Goal: Task Accomplishment & Management: Use online tool/utility

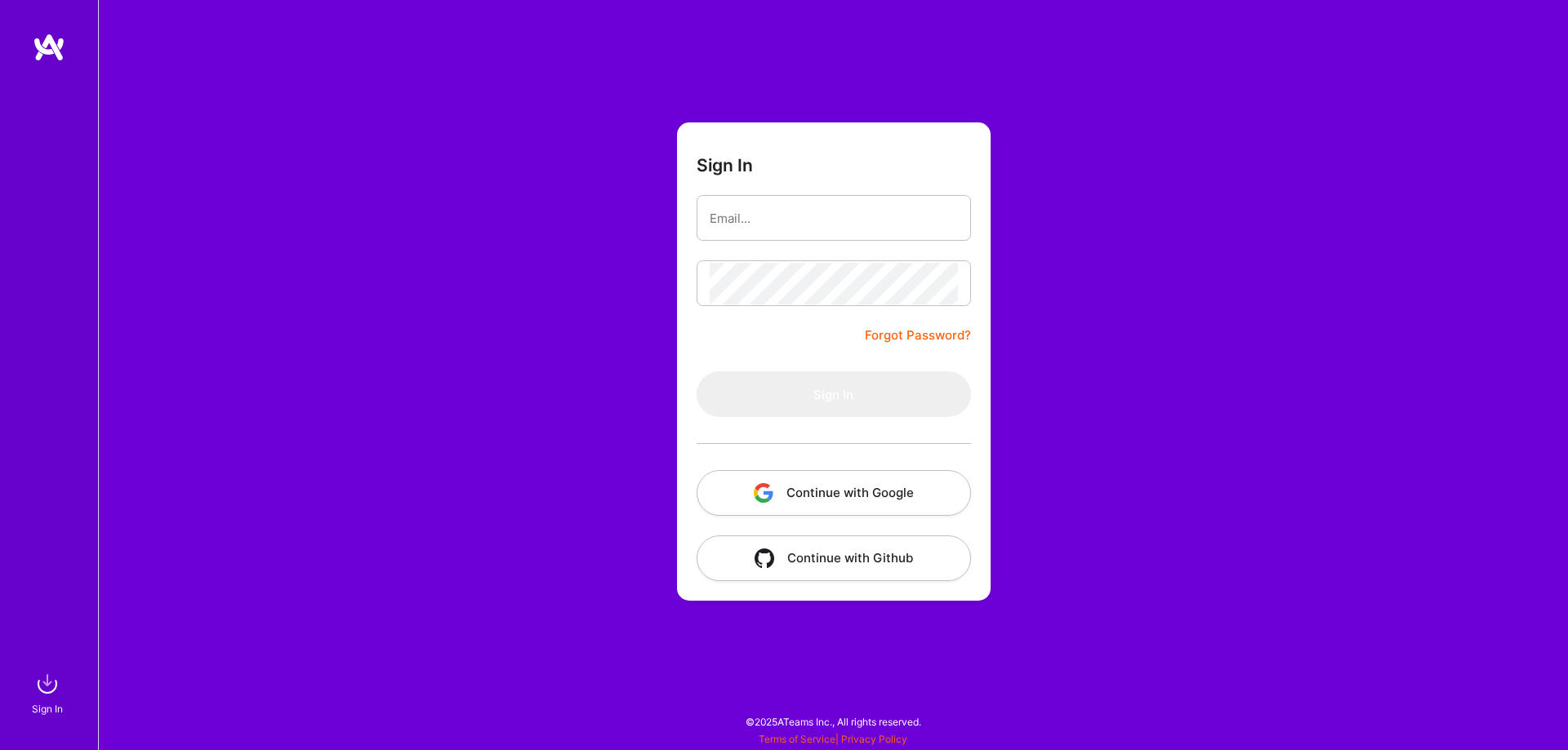
click at [778, 478] on button "Continue with Google" at bounding box center [834, 493] width 274 height 46
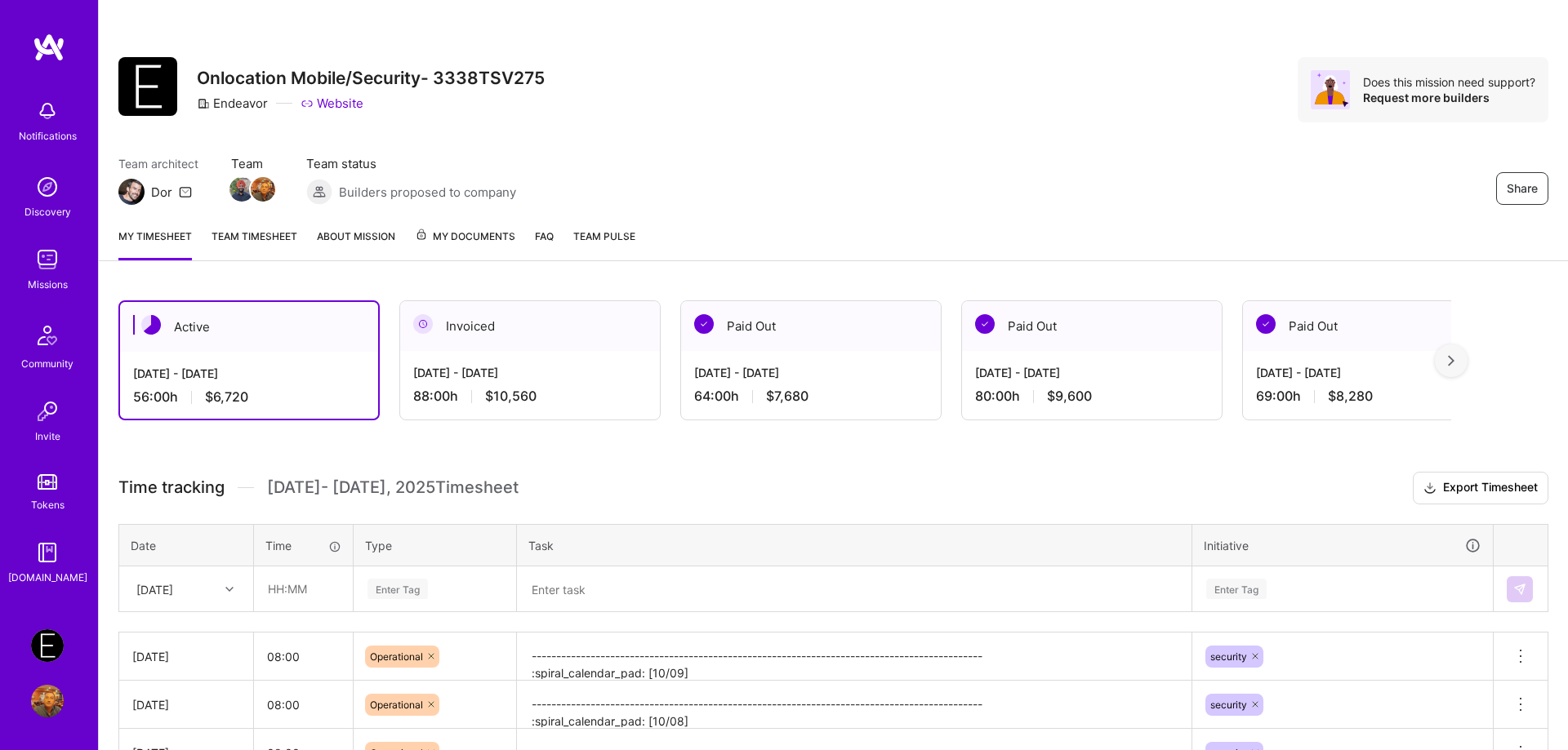
click at [1170, 228] on div "My timesheet Team timesheet About Mission My Documents FAQ Team Pulse" at bounding box center [833, 237] width 1469 height 47
click at [298, 585] on input "text" at bounding box center [304, 589] width 98 height 43
click at [228, 584] on div "option [DATE] focused, 1 of 14. 13 results available. Use Up and Down to choose…" at bounding box center [186, 589] width 133 height 43
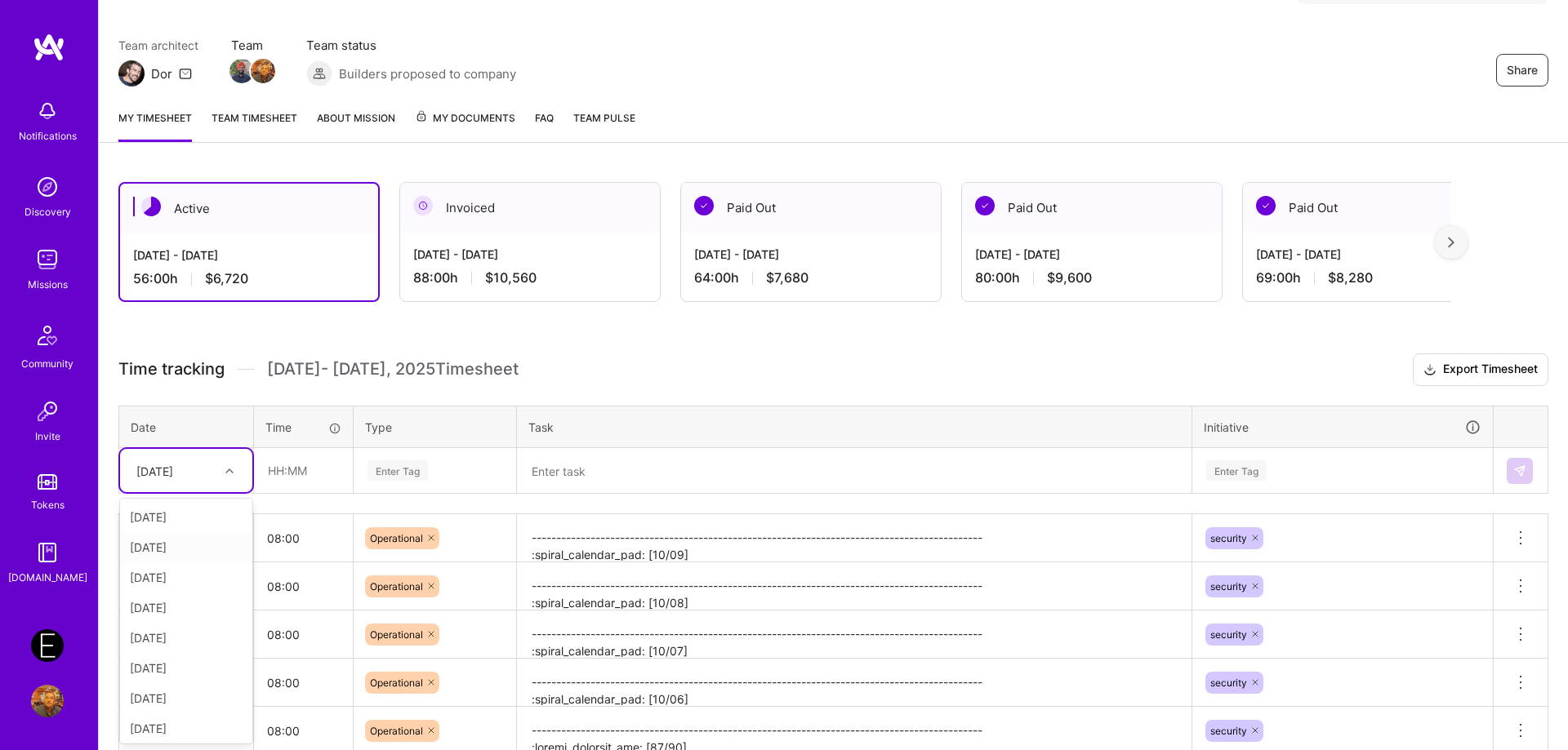
scroll to position [155, 0]
click at [201, 728] on div "[DATE]" at bounding box center [186, 725] width 133 height 30
click at [304, 467] on input "text" at bounding box center [304, 470] width 98 height 43
type input "08:00"
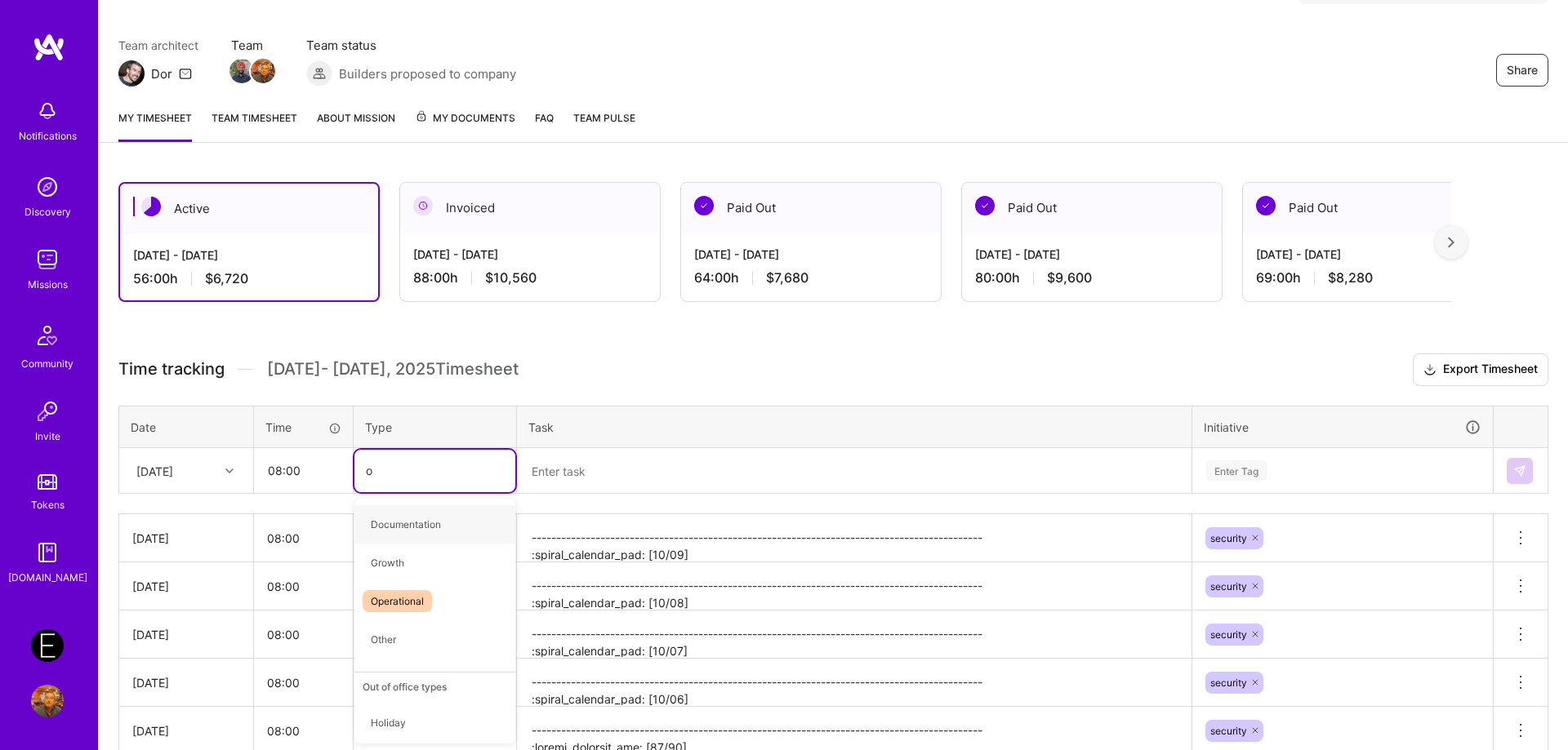
type input "op"
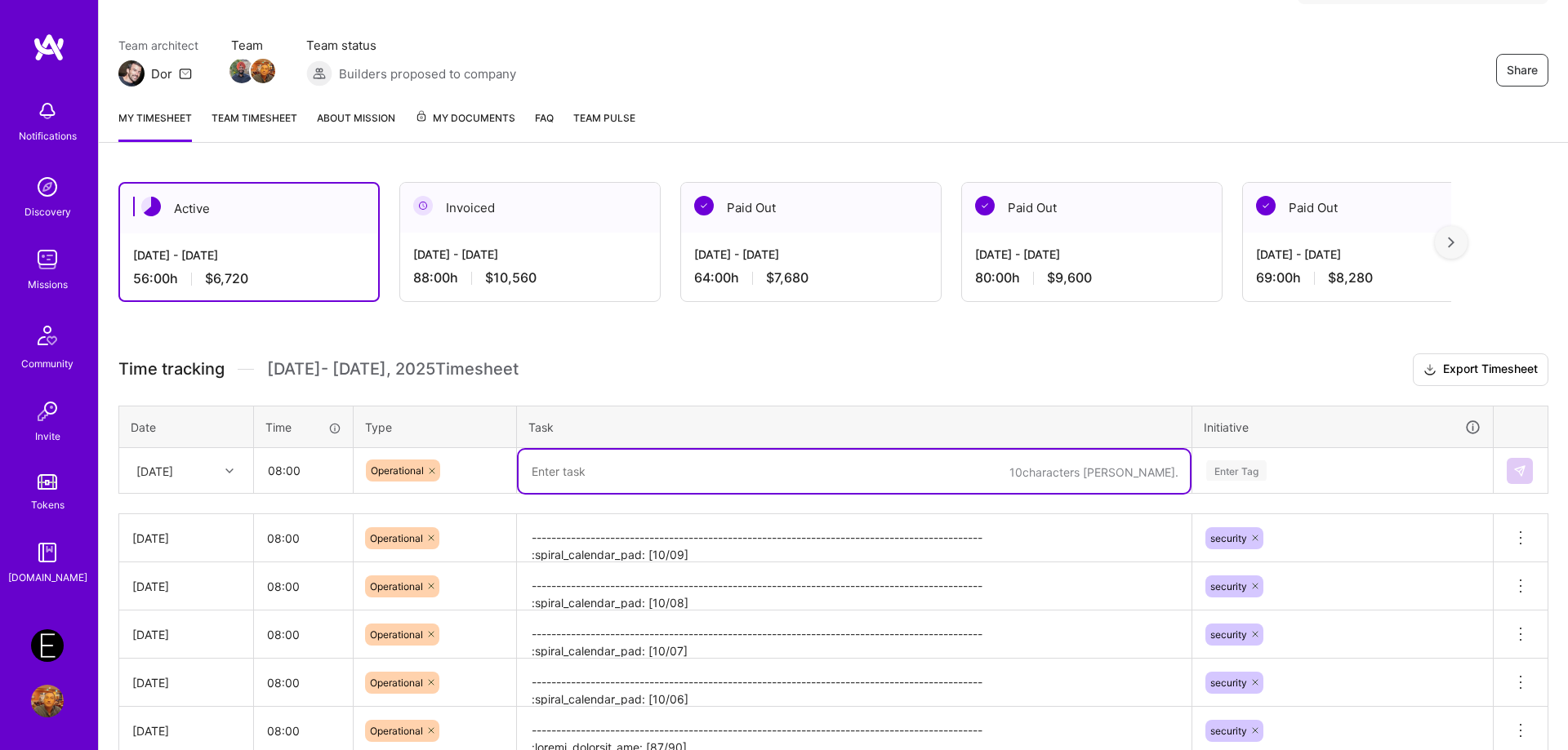
paste textarea "-------------------------------------------------------------------------------…"
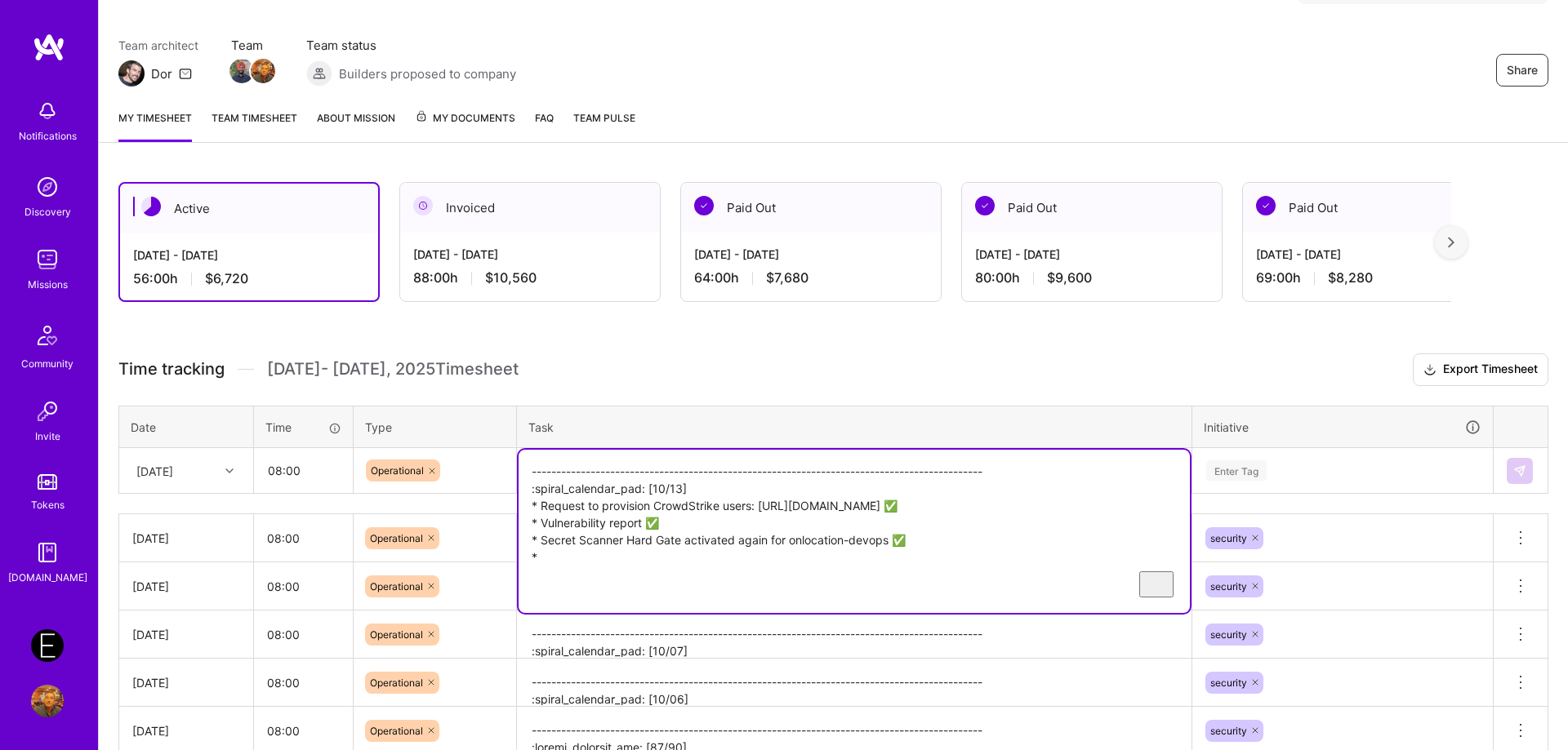
type textarea "-------------------------------------------------------------------------------…"
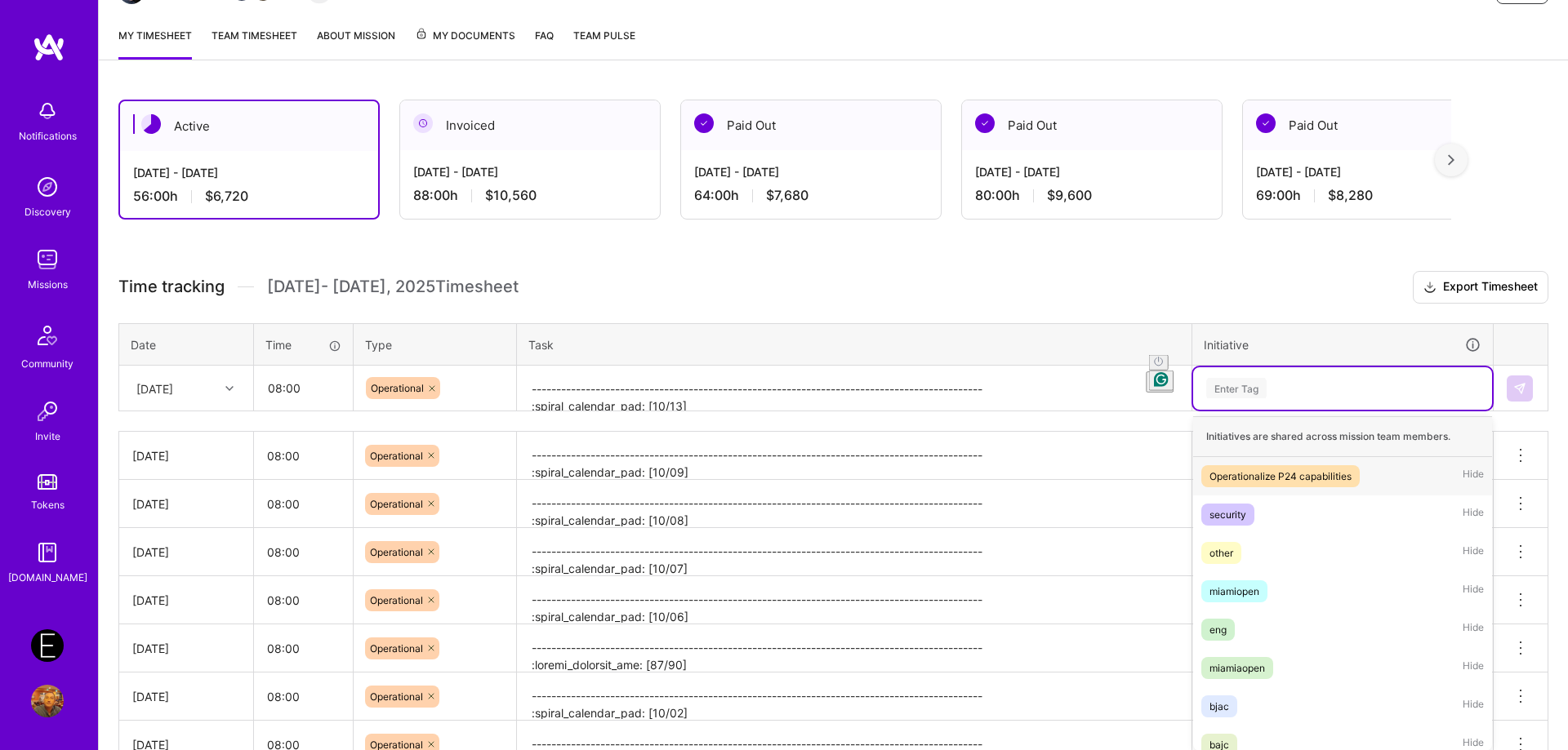
scroll to position [208, 0]
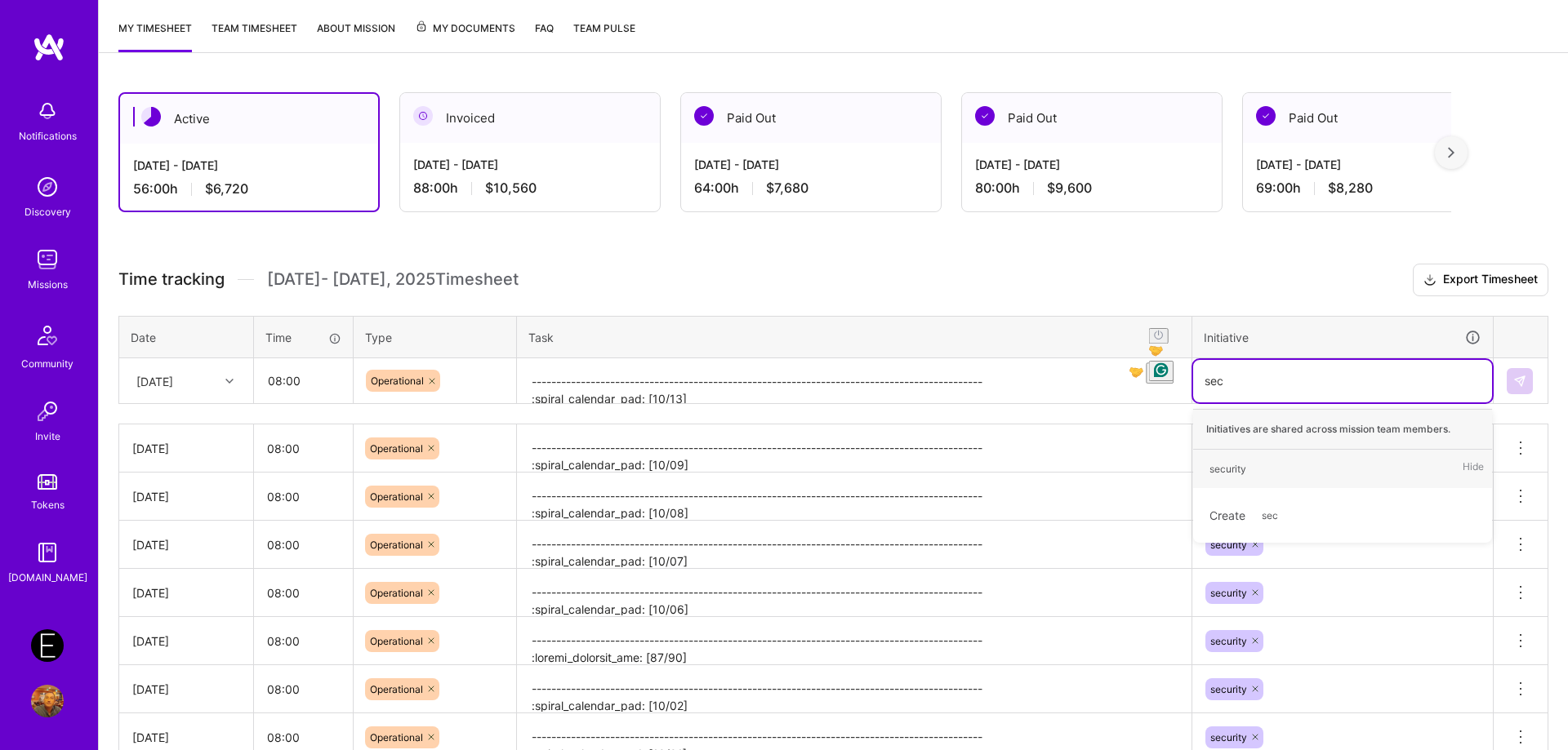
type input "secu"
